Goal: Find specific page/section: Find specific page/section

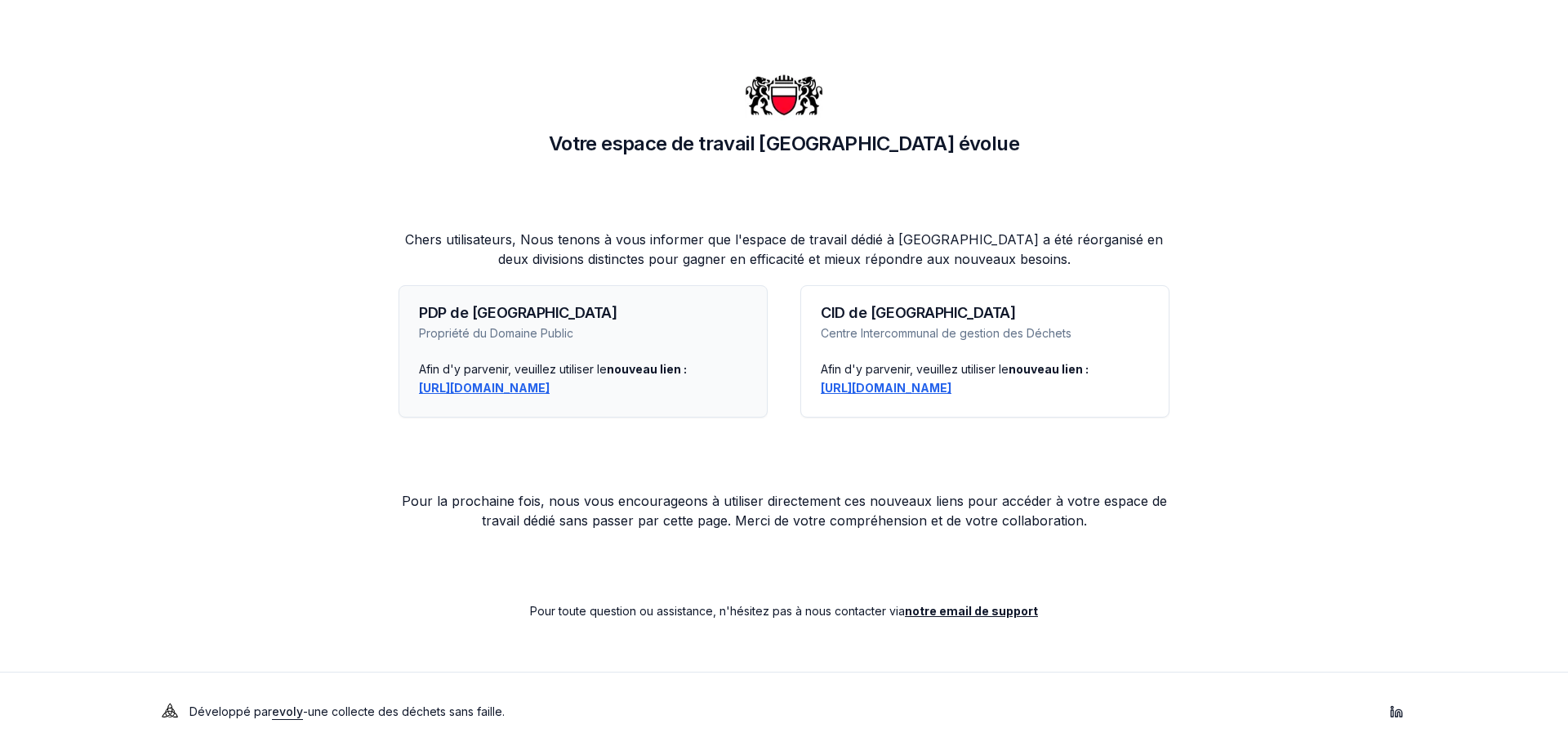
click at [514, 389] on font "https://lausanne-pdp.app.evolyenergy.com" at bounding box center [484, 387] width 131 height 14
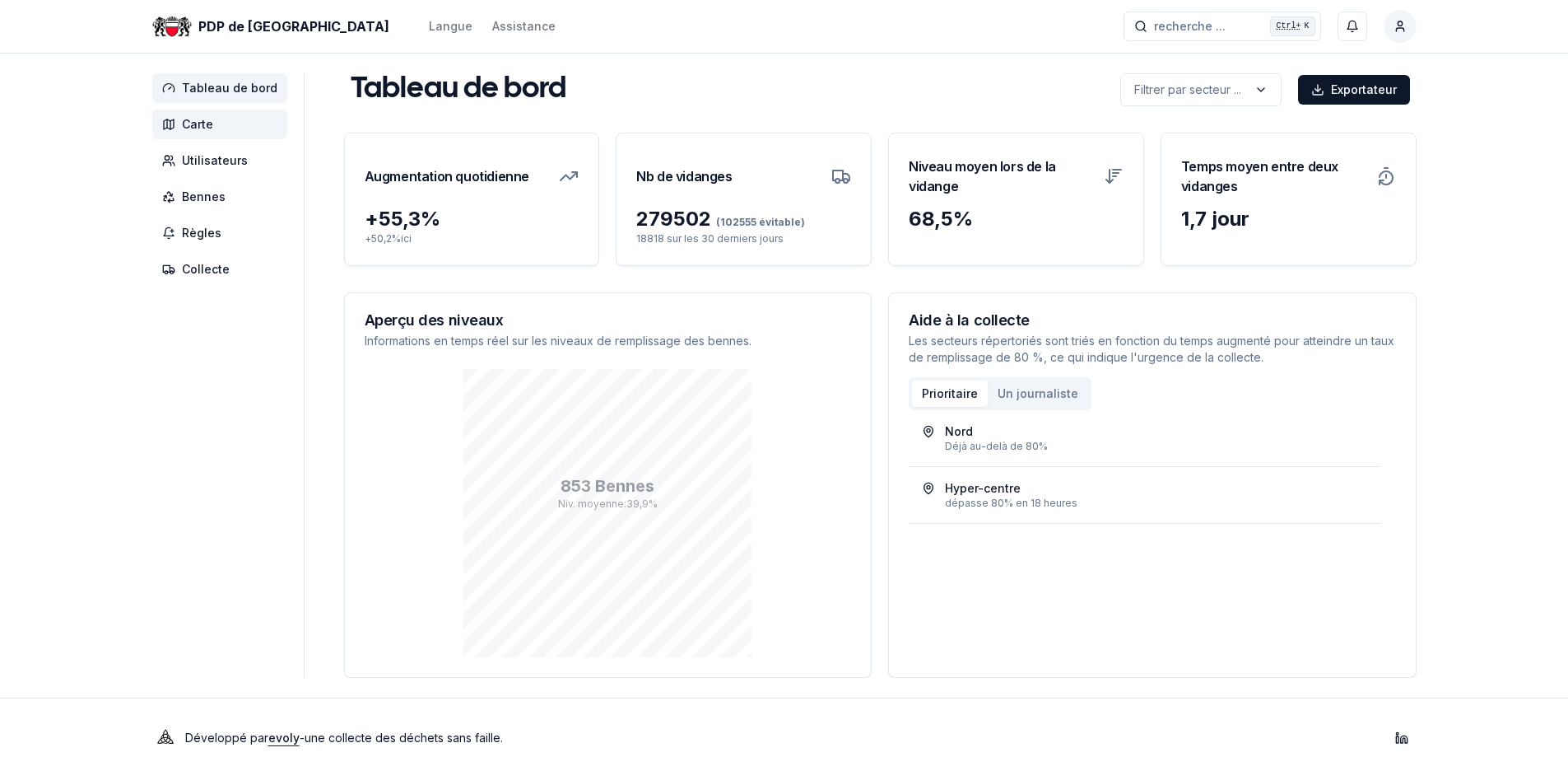
click at [192, 125] on font "Carte" at bounding box center [198, 124] width 32 height 14
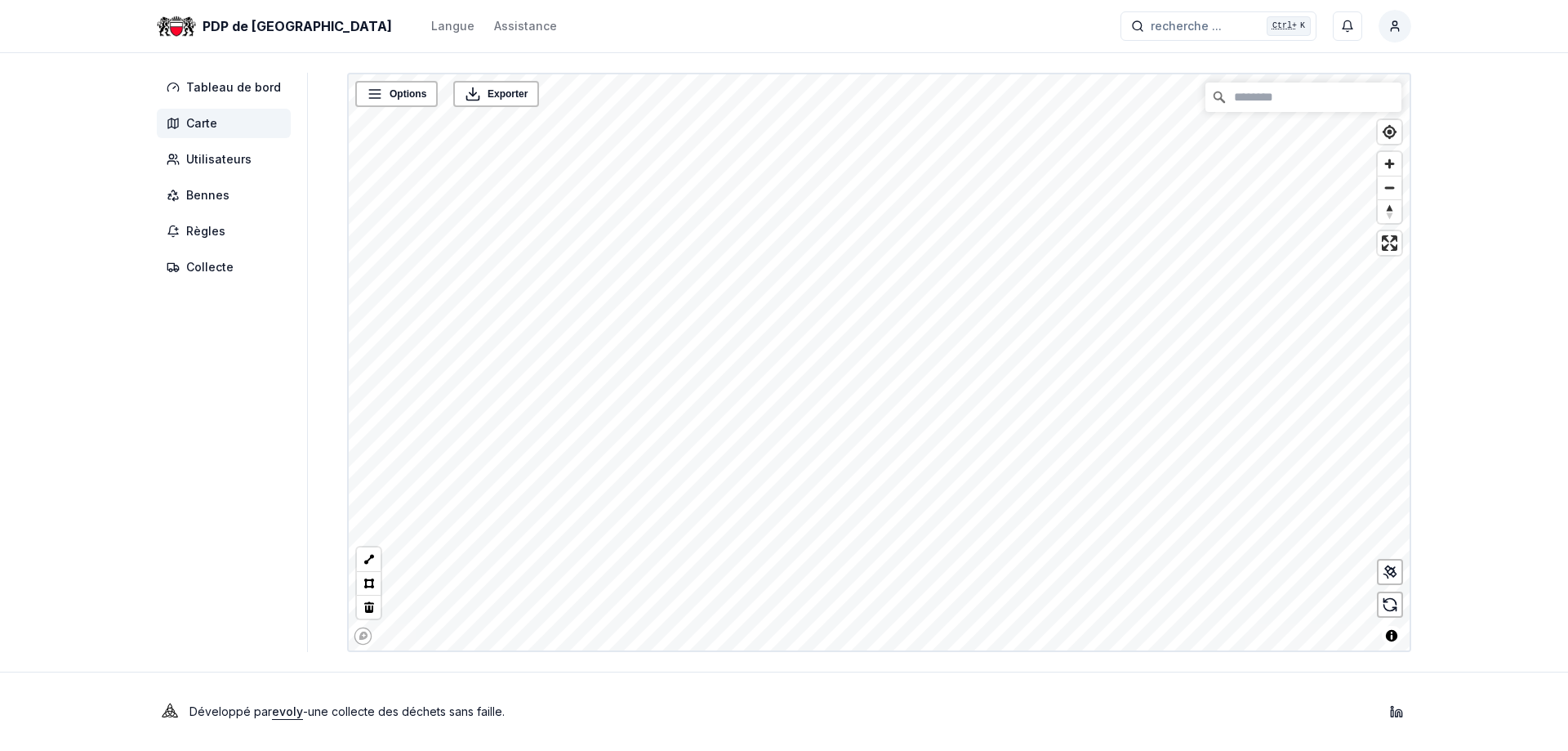
click at [770, 750] on html "PDP de Lausanne Langue Assistance recherche ... recherche ... Ctrl+ K Rochat Pa…" at bounding box center [784, 376] width 1568 height 751
click at [798, 728] on div "PDP de Lausanne Langue Assistance recherche ... recherche ... Ctrl+ K Rochat Pa…" at bounding box center [784, 376] width 1568 height 751
click at [708, 711] on div "PDP de Lausanne Langue Assistance recherche ... recherche ... Ctrl+ K Rochat Pa…" at bounding box center [784, 376] width 1568 height 751
